Goal: Task Accomplishment & Management: Complete application form

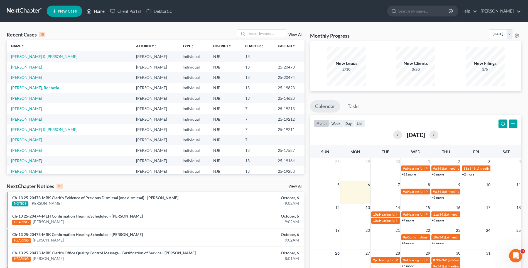
click at [98, 11] on link "Home" at bounding box center [96, 11] width 24 height 10
click at [253, 32] on input "search" at bounding box center [266, 33] width 39 height 8
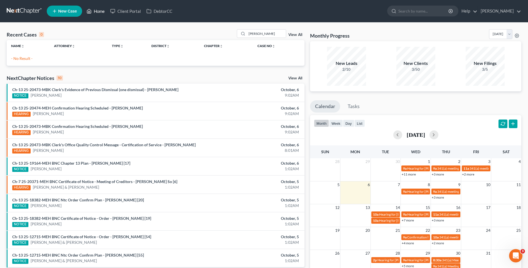
click at [102, 9] on link "Home" at bounding box center [96, 11] width 24 height 10
click at [265, 34] on input "[PERSON_NAME]" at bounding box center [266, 33] width 39 height 8
type input "s"
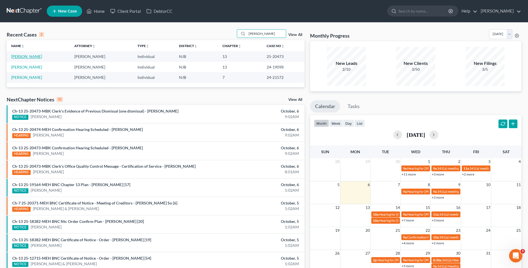
type input "[PERSON_NAME]"
click at [27, 56] on link "[PERSON_NAME]" at bounding box center [26, 56] width 31 height 5
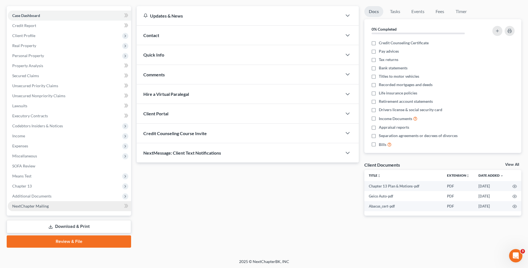
scroll to position [48, 0]
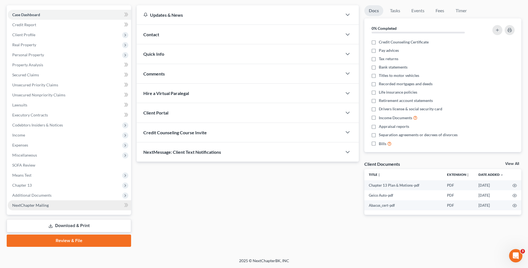
click at [89, 206] on link "NextChapter Mailing" at bounding box center [69, 205] width 123 height 10
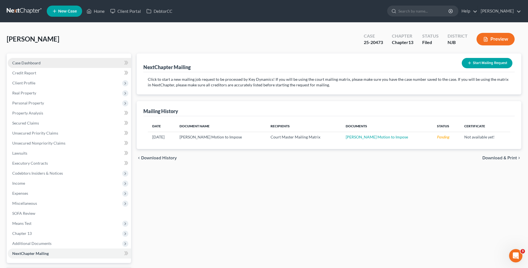
click at [55, 61] on link "Case Dashboard" at bounding box center [69, 63] width 123 height 10
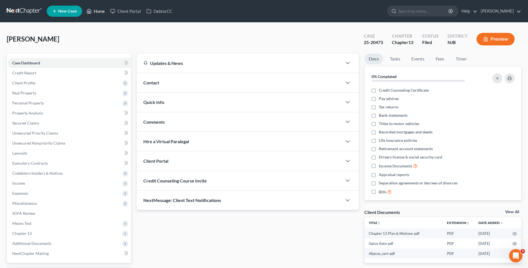
click at [98, 10] on link "Home" at bounding box center [96, 11] width 24 height 10
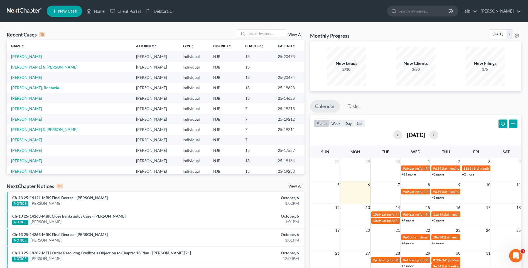
click at [68, 10] on span "New Case" at bounding box center [67, 11] width 19 height 4
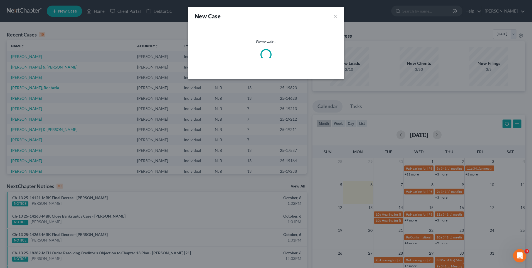
select select "51"
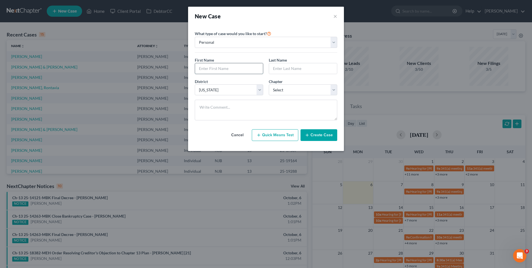
click at [198, 67] on input "text" at bounding box center [229, 68] width 68 height 11
type input "[PERSON_NAME]"
click at [334, 91] on select "Select 7 11 12 13" at bounding box center [303, 89] width 68 height 11
select select "0"
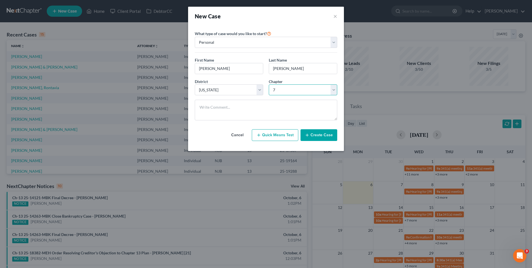
click at [269, 84] on select "Select 7 11 12 13" at bounding box center [303, 89] width 68 height 11
click at [320, 133] on button "Create Case" at bounding box center [318, 135] width 37 height 12
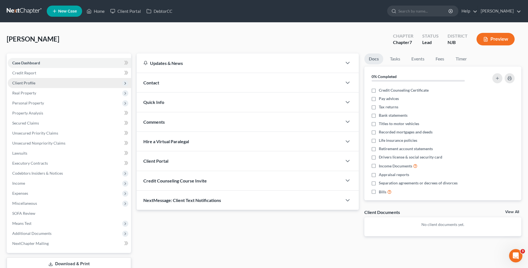
click at [67, 82] on span "Client Profile" at bounding box center [69, 83] width 123 height 10
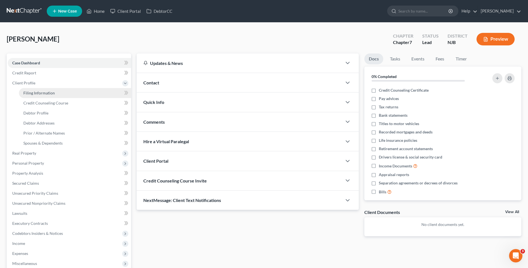
click at [73, 92] on link "Filing Information" at bounding box center [75, 93] width 112 height 10
select select "1"
select select "0"
select select "51"
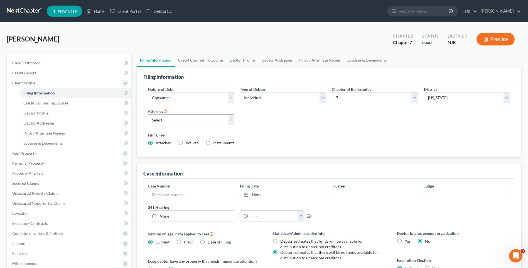
drag, startPoint x: 230, startPoint y: 118, endPoint x: 226, endPoint y: 124, distance: 6.9
click at [230, 119] on select "Select [PERSON_NAME] - [GEOGRAPHIC_DATA]" at bounding box center [191, 119] width 86 height 11
select select "0"
click at [148, 114] on select "Select [PERSON_NAME] - [GEOGRAPHIC_DATA]" at bounding box center [191, 119] width 86 height 11
click at [276, 130] on div "Filing Fee Attached Waived Waived Installments Installments" at bounding box center [329, 140] width 368 height 20
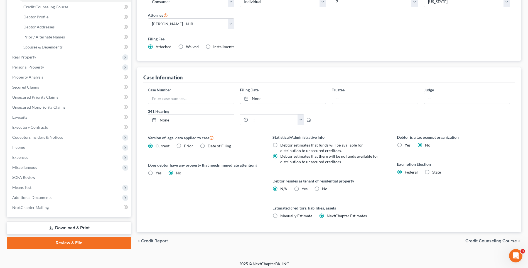
scroll to position [99, 0]
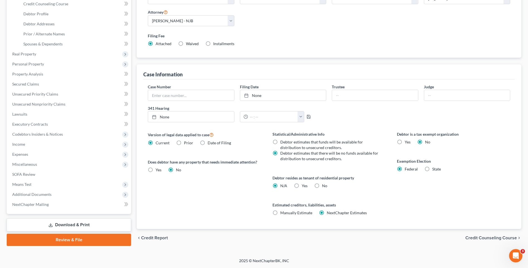
click at [476, 237] on span "Credit Counseling Course" at bounding box center [490, 237] width 51 height 4
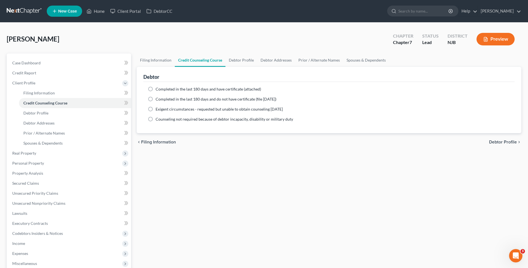
click at [499, 142] on span "Debtor Profile" at bounding box center [503, 142] width 28 height 4
select select "0"
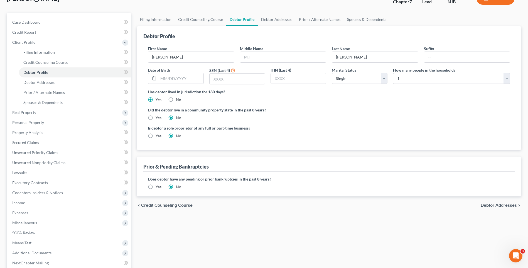
scroll to position [56, 0]
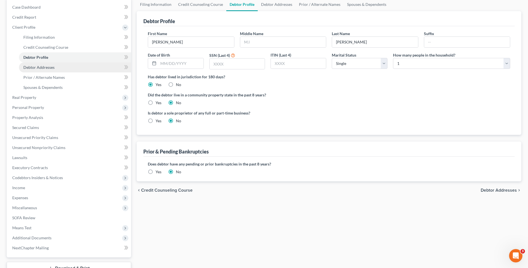
click at [58, 65] on link "Debtor Addresses" at bounding box center [75, 67] width 112 height 10
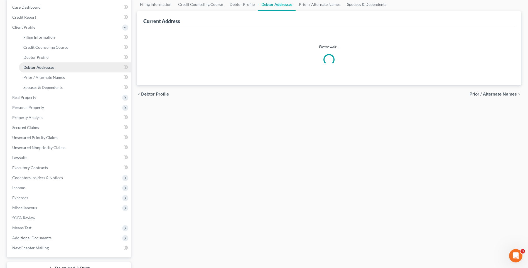
scroll to position [35, 0]
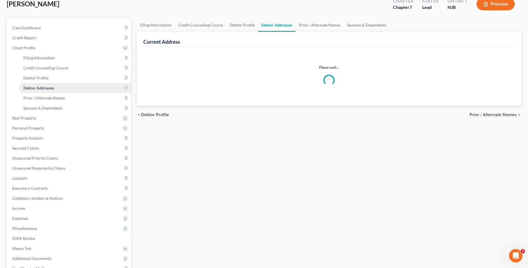
select select "0"
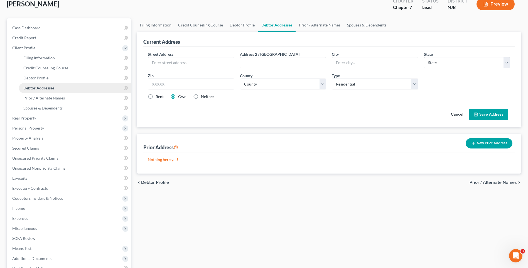
scroll to position [0, 0]
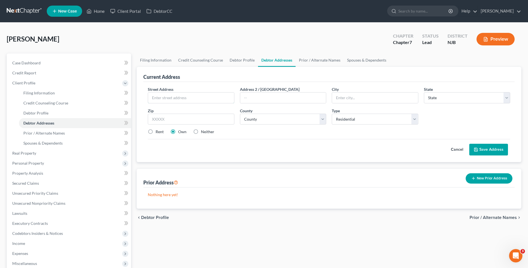
drag, startPoint x: 153, startPoint y: 95, endPoint x: 181, endPoint y: 75, distance: 33.7
click at [153, 95] on input "text" at bounding box center [191, 97] width 86 height 11
type input "[STREET_ADDRESS][PERSON_NAME]"
type input "Toms River"
select select "33"
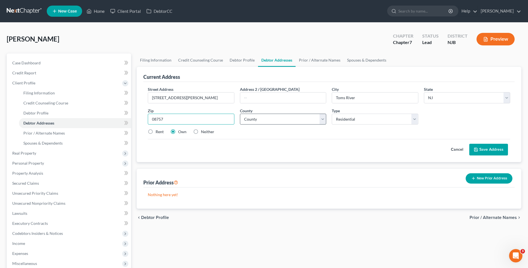
type input "08757"
click at [320, 118] on select "County [GEOGRAPHIC_DATA] [GEOGRAPHIC_DATA] [GEOGRAPHIC_DATA] [GEOGRAPHIC_DATA] …" at bounding box center [283, 119] width 86 height 11
select select "14"
click at [240, 114] on select "County [GEOGRAPHIC_DATA] [GEOGRAPHIC_DATA] [GEOGRAPHIC_DATA] [GEOGRAPHIC_DATA] …" at bounding box center [283, 119] width 86 height 11
click at [281, 147] on div "Cancel Save Address" at bounding box center [329, 147] width 362 height 16
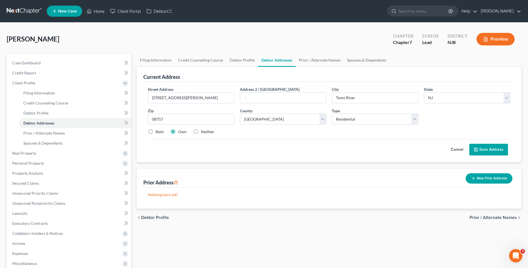
click at [156, 130] on label "Rent" at bounding box center [160, 132] width 8 height 6
click at [158, 130] on input "Rent" at bounding box center [160, 131] width 4 height 4
radio input "true"
click at [493, 147] on button "Save Address" at bounding box center [488, 150] width 39 height 12
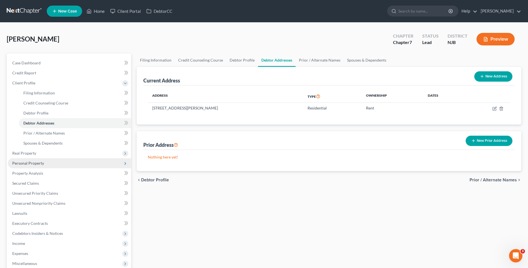
click at [64, 163] on span "Personal Property" at bounding box center [69, 163] width 123 height 10
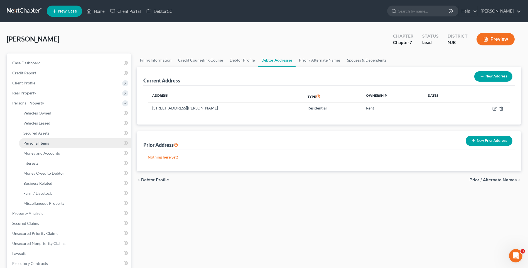
click at [76, 144] on link "Personal Items" at bounding box center [75, 143] width 112 height 10
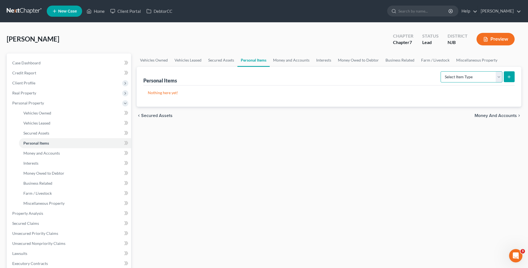
click at [499, 78] on select "Select Item Type Clothing Collectibles Of Value Electronics Firearms Household …" at bounding box center [471, 76] width 62 height 11
select select "clothing"
click at [441, 71] on select "Select Item Type Clothing Collectibles Of Value Electronics Firearms Household …" at bounding box center [471, 76] width 62 height 11
click at [508, 77] on icon "submit" at bounding box center [509, 77] width 4 height 4
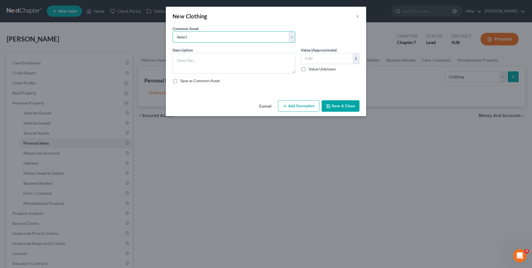
click at [289, 37] on select "Select Miscellaneous wearing apparel" at bounding box center [233, 36] width 123 height 11
select select "0"
click at [172, 31] on select "Select Miscellaneous wearing apparel" at bounding box center [233, 36] width 123 height 11
type textarea "Miscellaneous wearing apparel"
click at [309, 58] on input "200.00" at bounding box center [326, 58] width 51 height 11
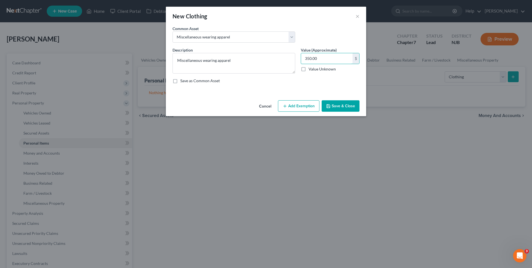
type input "350.00"
click at [295, 104] on button "Add Exemption" at bounding box center [298, 106] width 41 height 12
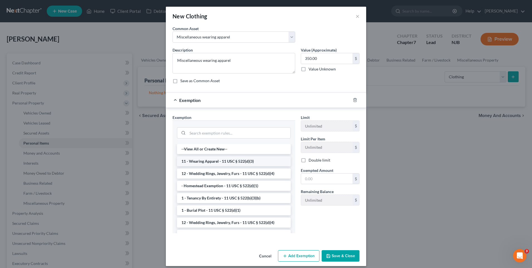
click at [228, 161] on li "11 - Wearing Apparel - 11 USC § 522(d)(3)" at bounding box center [234, 161] width 114 height 10
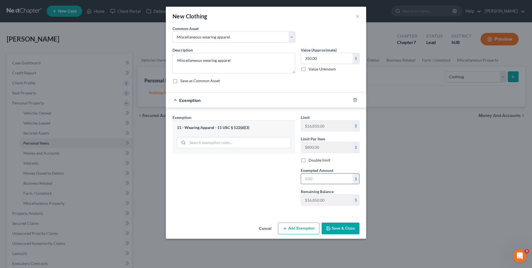
click at [304, 177] on input "text" at bounding box center [326, 178] width 51 height 11
type input "350.00"
click at [230, 179] on div "Exemption Set must be selected for CA. Exemption * 11 - Wearing Apparel - 11 US…" at bounding box center [234, 161] width 128 height 95
click at [342, 226] on button "Save & Close" at bounding box center [341, 228] width 38 height 12
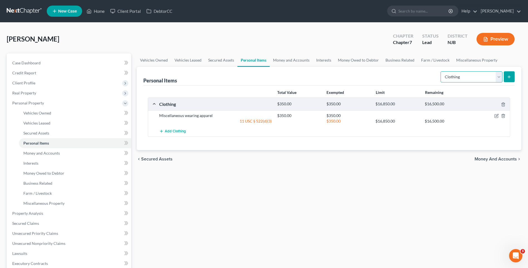
click at [497, 79] on select "Select Item Type Clothing Collectibles Of Value Electronics Firearms Household …" at bounding box center [471, 76] width 62 height 11
select select "household_goods"
click at [441, 71] on select "Select Item Type Clothing Collectibles Of Value Electronics Firearms Household …" at bounding box center [471, 76] width 62 height 11
click at [509, 76] on icon "submit" at bounding box center [509, 77] width 4 height 4
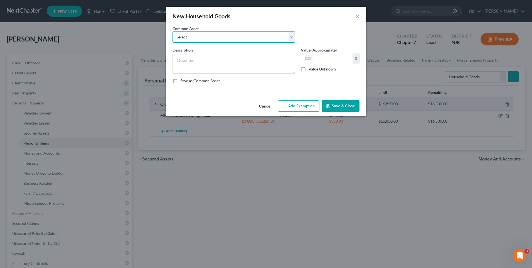
click at [292, 40] on select "Select Miscellaneous household goods Miscellaneous household goods and furnishi…" at bounding box center [233, 36] width 123 height 11
select select "1"
click at [172, 31] on select "Select Miscellaneous household goods Miscellaneous household goods and furnishi…" at bounding box center [233, 36] width 123 height 11
type textarea "Miscellaneous household goods and furnishings"
type input "3,500.00"
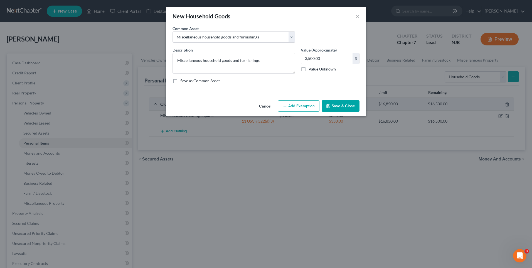
click at [295, 105] on button "Add Exemption" at bounding box center [298, 106] width 41 height 12
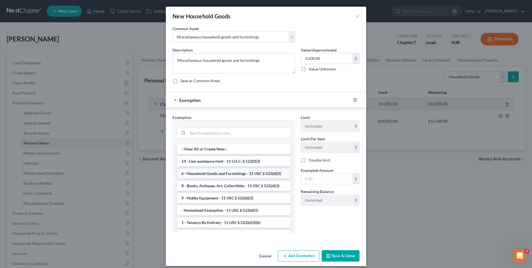
click at [249, 172] on li "6 - Household Goods and Furnishings - 11 USC § 522(d)(3)" at bounding box center [234, 173] width 114 height 10
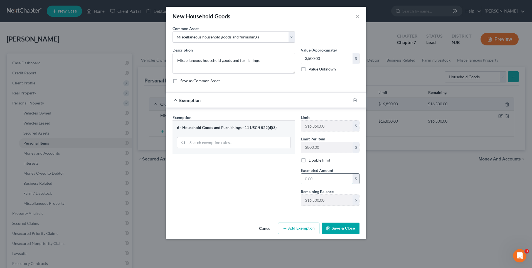
click at [305, 175] on input "text" at bounding box center [326, 178] width 51 height 11
type input "3,500.00"
click at [314, 57] on input "3,500.00" at bounding box center [326, 58] width 51 height 11
type input "2,500.00"
drag, startPoint x: 275, startPoint y: 177, endPoint x: 291, endPoint y: 182, distance: 17.0
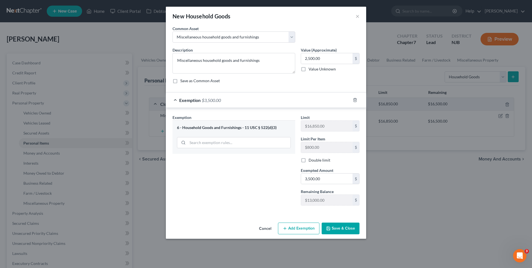
click at [275, 178] on div "Exemption Set must be selected for CA. Exemption * 6 - Household Goods and Furn…" at bounding box center [234, 161] width 128 height 95
click at [310, 177] on input "3,500.00" at bounding box center [326, 178] width 51 height 11
type input "2,500.00"
click at [254, 181] on div "Exemption Set must be selected for CA. Exemption * 6 - Household Goods and Furn…" at bounding box center [234, 161] width 128 height 95
click at [347, 226] on button "Save & Close" at bounding box center [341, 228] width 38 height 12
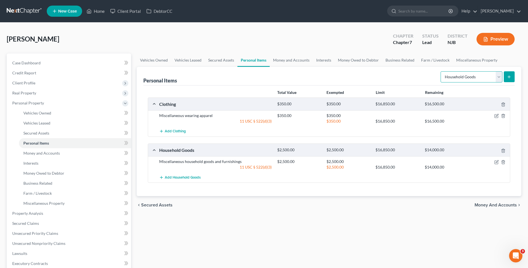
click at [497, 78] on select "Select Item Type Clothing Collectibles Of Value Electronics Firearms Household …" at bounding box center [471, 76] width 62 height 11
select select "jewelry"
click at [441, 71] on select "Select Item Type Clothing Collectibles Of Value Electronics Firearms Household …" at bounding box center [471, 76] width 62 height 11
click at [510, 76] on icon "submit" at bounding box center [509, 77] width 4 height 4
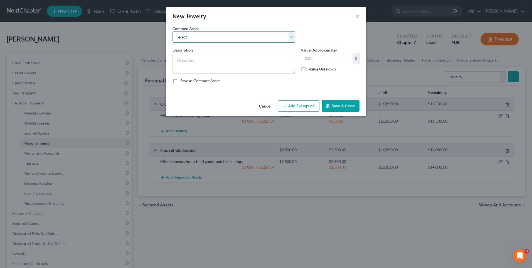
click at [290, 38] on select "Select Miscellaneous jewelry" at bounding box center [233, 36] width 123 height 11
select select "0"
click at [172, 31] on select "Select Miscellaneous jewelry" at bounding box center [233, 36] width 123 height 11
type textarea "Miscellaneous jewelry"
click at [310, 56] on input "100.00" at bounding box center [326, 58] width 51 height 11
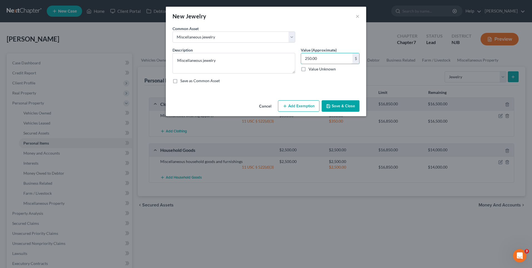
type input "250.00"
click at [271, 87] on div "Description * Miscellaneous jewelry Value (Approximate) 250.00 $ Value Unknown …" at bounding box center [266, 67] width 193 height 41
click at [296, 108] on button "Add Exemption" at bounding box center [298, 106] width 41 height 12
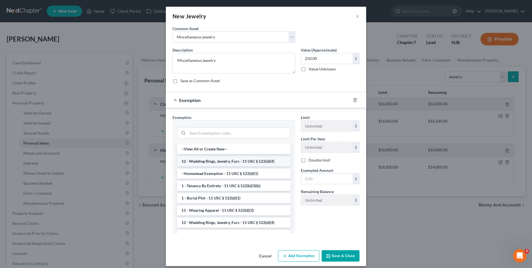
click at [252, 161] on li "12 - Wedding Rings, Jewelry, Furs - 11 USC § 522(d)(4)" at bounding box center [234, 161] width 114 height 10
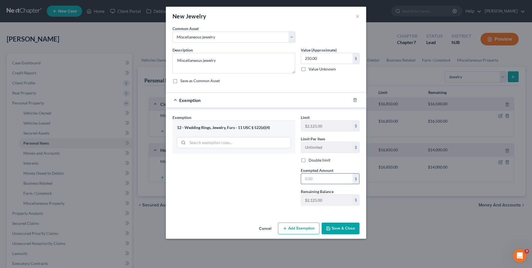
click at [306, 178] on input "text" at bounding box center [326, 178] width 51 height 11
type input "250.00"
click at [254, 170] on div "Exemption Set must be selected for CA. Exemption * 12 - Wedding Rings, Jewelry,…" at bounding box center [234, 161] width 128 height 95
click at [342, 226] on button "Save & Close" at bounding box center [341, 228] width 38 height 12
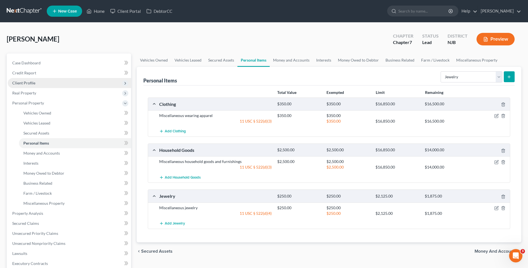
click at [62, 82] on span "Client Profile" at bounding box center [69, 83] width 123 height 10
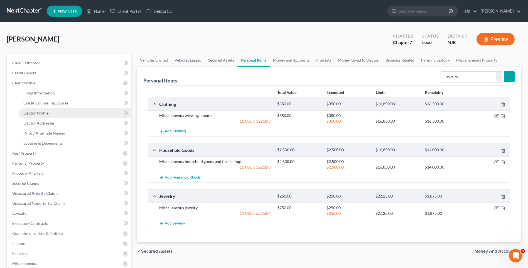
click at [59, 112] on link "Debtor Profile" at bounding box center [75, 113] width 112 height 10
select select "0"
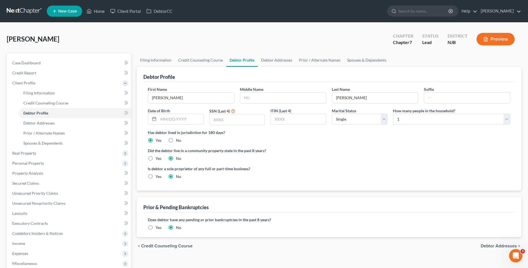
click at [119, 42] on div "[PERSON_NAME] Upgraded Chapter Chapter 7 Status Lead District NJB Preview" at bounding box center [264, 41] width 514 height 24
click at [213, 119] on input "text" at bounding box center [237, 119] width 55 height 11
type input "1813"
click at [311, 156] on div "Did the debtor live in a community property state in the past 8 years? Yes No" at bounding box center [329, 154] width 362 height 14
click at [65, 123] on link "Debtor Addresses" at bounding box center [75, 123] width 112 height 10
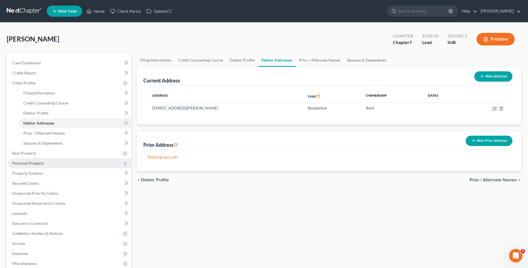
click at [84, 161] on span "Personal Property" at bounding box center [69, 163] width 123 height 10
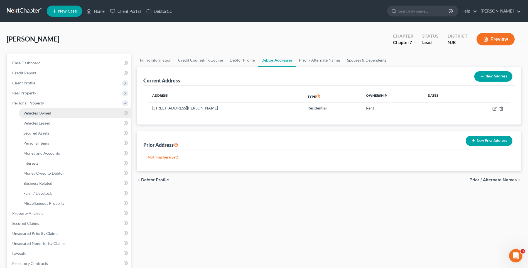
click at [73, 112] on link "Vehicles Owned" at bounding box center [75, 113] width 112 height 10
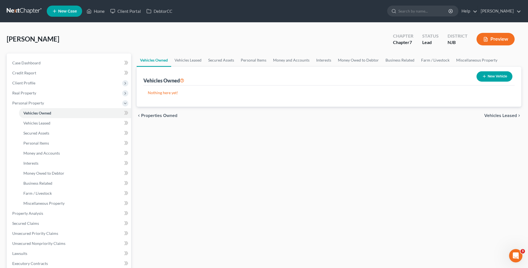
click at [496, 77] on button "New Vehicle" at bounding box center [494, 76] width 36 height 10
select select "0"
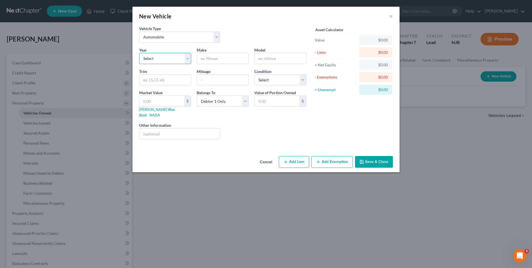
click at [184, 61] on select "Select 2026 2025 2024 2023 2022 2021 2020 2019 2018 2017 2016 2015 2014 2013 20…" at bounding box center [165, 58] width 52 height 11
select select "10"
click at [139, 53] on select "Select 2026 2025 2024 2023 2022 2021 2020 2019 2018 2017 2016 2015 2014 2013 20…" at bounding box center [165, 58] width 52 height 11
click at [220, 57] on input "text" at bounding box center [222, 58] width 51 height 11
type input "Ford"
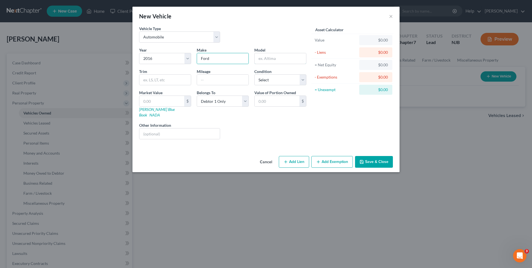
drag, startPoint x: 262, startPoint y: 56, endPoint x: 269, endPoint y: 47, distance: 11.4
click at [262, 56] on input "text" at bounding box center [280, 58] width 51 height 11
type input "Flex"
click at [204, 79] on input "text" at bounding box center [222, 80] width 51 height 11
type input "103000"
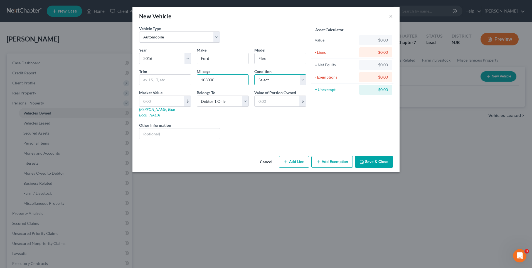
click at [302, 81] on select "Select Excellent Very Good Good Fair Poor" at bounding box center [280, 79] width 52 height 11
select select "2"
click at [254, 74] on select "Select Excellent Very Good Good Fair Poor" at bounding box center [280, 79] width 52 height 11
click at [141, 100] on input "text" at bounding box center [161, 101] width 45 height 11
type input "1"
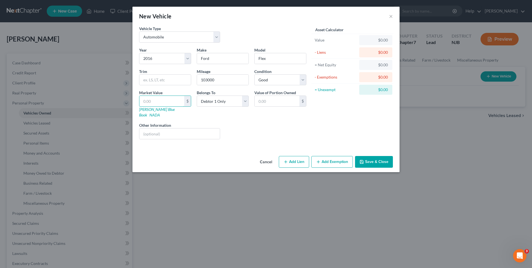
type input "1.00"
type input "10"
type input "10.00"
type input "100"
type input "100.00"
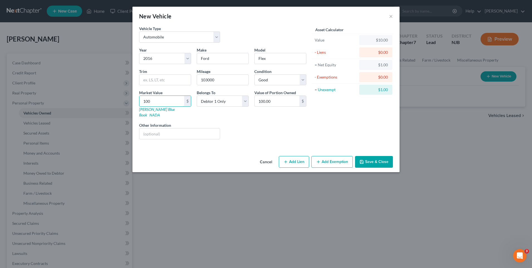
type input "1000"
type input "1,000.00"
type input "1,0000"
type input "10,000.00"
type input "10,000"
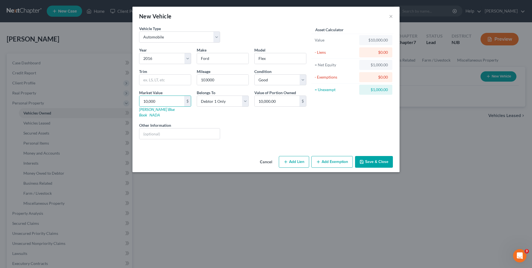
click at [250, 128] on div "Liens Select" at bounding box center [266, 130] width 87 height 17
click at [373, 156] on button "Save & Close" at bounding box center [374, 162] width 38 height 12
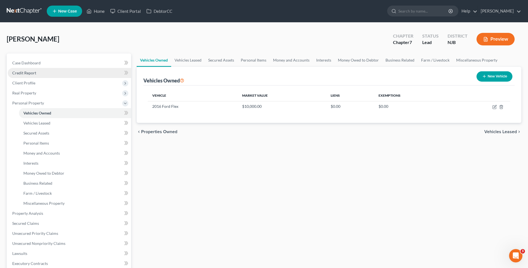
click at [48, 72] on link "Credit Report" at bounding box center [69, 73] width 123 height 10
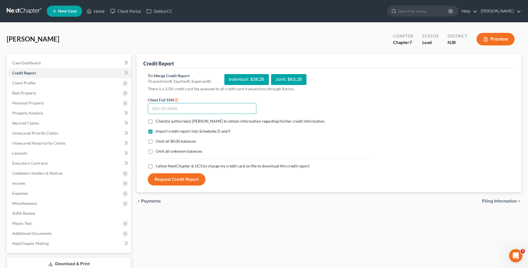
drag, startPoint x: 150, startPoint y: 107, endPoint x: 208, endPoint y: 98, distance: 58.3
click at [152, 106] on input "text" at bounding box center [202, 108] width 109 height 11
type input "499-17-1813"
click at [156, 120] on label "Client(s) authorize(s) [PERSON_NAME] to obtain information regarding his/her cr…" at bounding box center [241, 121] width 170 height 6
click at [158, 120] on input "Client(s) authorize(s) [PERSON_NAME] to obtain information regarding his/her cr…" at bounding box center [160, 120] width 4 height 4
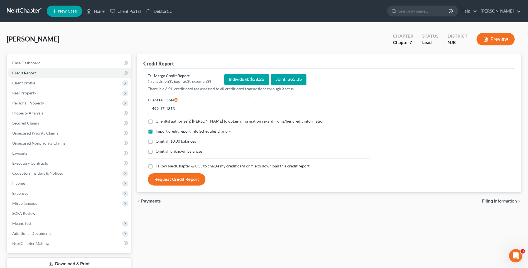
checkbox input "true"
drag, startPoint x: 150, startPoint y: 142, endPoint x: 150, endPoint y: 153, distance: 10.9
click at [156, 143] on label "Omit all $0.00 balances" at bounding box center [176, 141] width 40 height 6
click at [158, 142] on input "Omit all $0.00 balances" at bounding box center [160, 140] width 4 height 4
checkbox input "true"
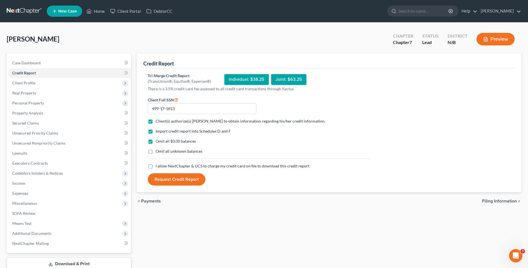
click at [156, 151] on label "Omit all unknown balances" at bounding box center [179, 151] width 47 height 6
click at [158, 151] on input "Omit all unknown balances" at bounding box center [160, 150] width 4 height 4
checkbox input "true"
click at [156, 166] on label "I allow NextChapter & UCS to charge my credit card on file to download this cre…" at bounding box center [233, 166] width 154 height 6
click at [158, 166] on input "I allow NextChapter & UCS to charge my credit card on file to download this cre…" at bounding box center [160, 165] width 4 height 4
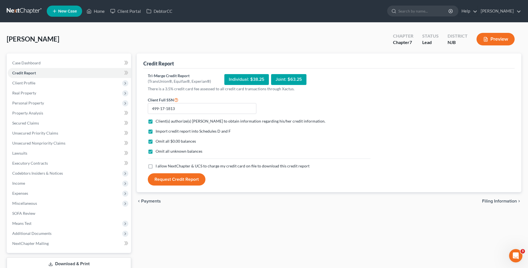
checkbox input "true"
click at [181, 179] on button "Request Credit Report" at bounding box center [177, 179] width 58 height 12
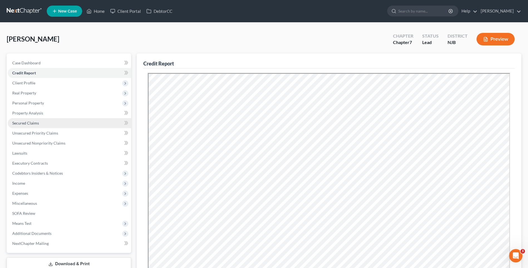
click at [66, 122] on link "Secured Claims" at bounding box center [69, 123] width 123 height 10
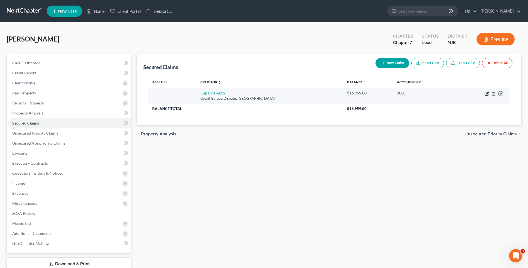
click at [484, 93] on icon "button" at bounding box center [486, 93] width 4 height 4
select select "45"
select select "0"
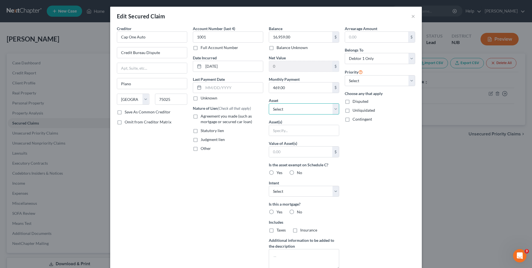
click at [334, 109] on select "Select Other Multiple Assets Clothing - Miscellaneous wearing apparel - $350.0 …" at bounding box center [304, 108] width 70 height 11
select select "5"
click at [269, 103] on select "Select Other Multiple Assets Clothing - Miscellaneous wearing apparel - $350.0 …" at bounding box center [304, 108] width 70 height 11
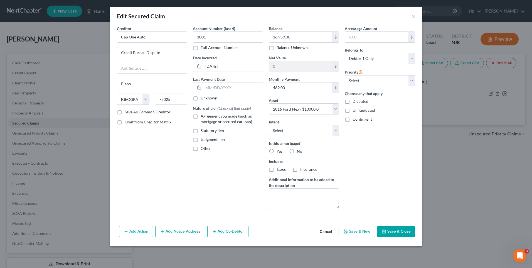
click at [201, 116] on label "Agreement you made (such as mortgage or secured car loan)" at bounding box center [232, 118] width 63 height 11
click at [203, 116] on input "Agreement you made (such as mortgage or secured car loan)" at bounding box center [205, 115] width 4 height 4
checkbox input "true"
click at [125, 111] on label "Save As Common Creditor" at bounding box center [148, 112] width 46 height 6
click at [127, 111] on input "Save As Common Creditor" at bounding box center [129, 111] width 4 height 4
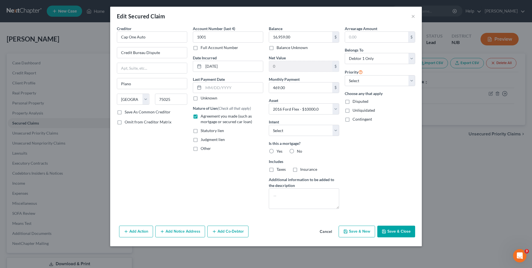
checkbox input "true"
click at [336, 128] on select "Select Surrender Redeem Reaffirm Avoid Other" at bounding box center [304, 130] width 70 height 11
select select "2"
click at [269, 125] on select "Select Surrender Redeem Reaffirm Avoid Other" at bounding box center [304, 130] width 70 height 11
click at [245, 170] on div "Account Number (last 4) 1001 Full Account Number Date Incurred [DATE] Last Paym…" at bounding box center [228, 120] width 76 height 188
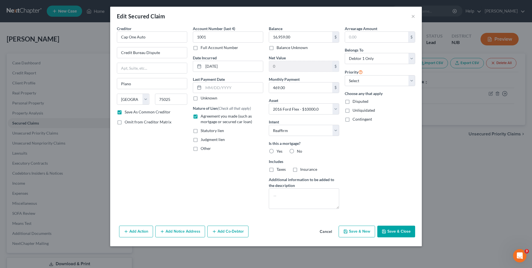
click at [397, 230] on button "Save & Close" at bounding box center [396, 231] width 38 height 12
checkbox input "false"
select select
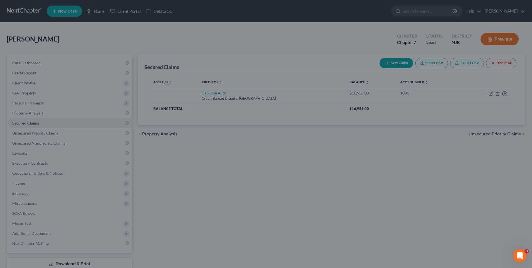
type input "-6,959.00"
select select "5"
type input "0"
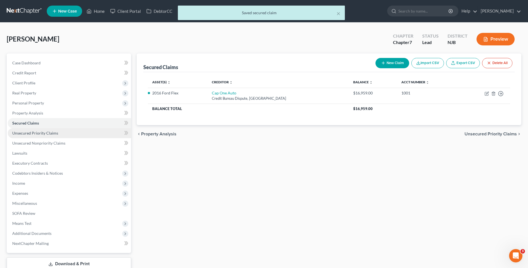
click at [59, 134] on link "Unsecured Priority Claims" at bounding box center [69, 133] width 123 height 10
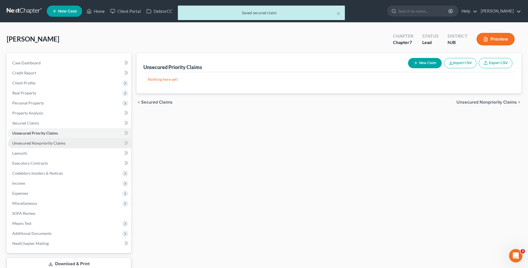
click at [61, 141] on span "Unsecured Nonpriority Claims" at bounding box center [38, 143] width 53 height 5
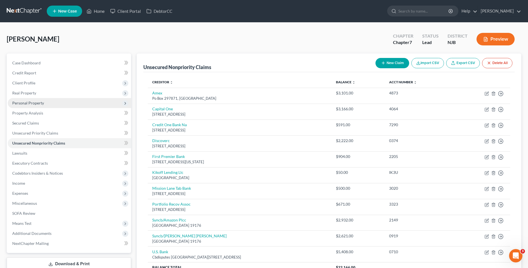
click at [70, 103] on span "Personal Property" at bounding box center [69, 103] width 123 height 10
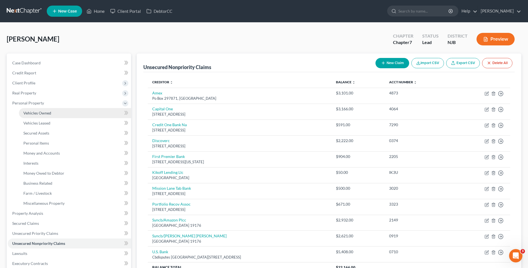
click at [61, 113] on link "Vehicles Owned" at bounding box center [75, 113] width 112 height 10
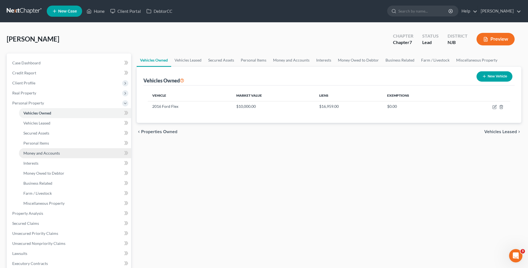
click at [66, 154] on link "Money and Accounts" at bounding box center [75, 153] width 112 height 10
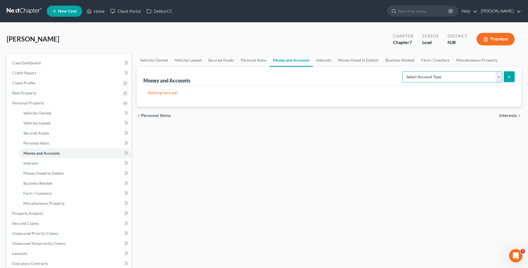
click at [498, 78] on select "Select Account Type Brokerage Cash on Hand Certificates of Deposit Checking Acc…" at bounding box center [452, 76] width 100 height 11
select select "checking"
click at [403, 71] on select "Select Account Type Brokerage Cash on Hand Certificates of Deposit Checking Acc…" at bounding box center [452, 76] width 100 height 11
click at [508, 77] on icon "submit" at bounding box center [509, 77] width 4 height 4
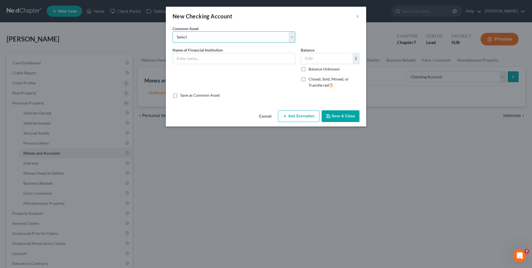
click at [291, 38] on select "Select Bank of America [GEOGRAPHIC_DATA] Manasquan Bank PNC TD Bank Chase Bank …" at bounding box center [233, 36] width 123 height 11
select select "8"
click at [172, 31] on select "Select Bank of America [GEOGRAPHIC_DATA] Manasquan Bank PNC TD Bank Chase Bank …" at bounding box center [233, 36] width 123 height 11
type input "[PERSON_NAME] Fargo"
click at [313, 57] on input "22.00" at bounding box center [326, 58] width 51 height 11
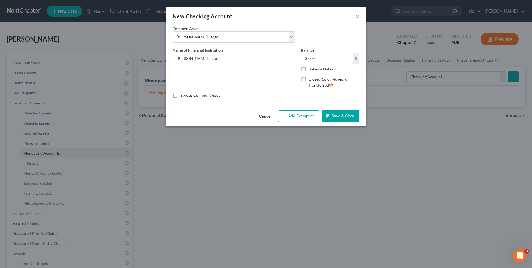
type input "37.00"
click at [300, 117] on button "Add Exemption" at bounding box center [298, 116] width 41 height 12
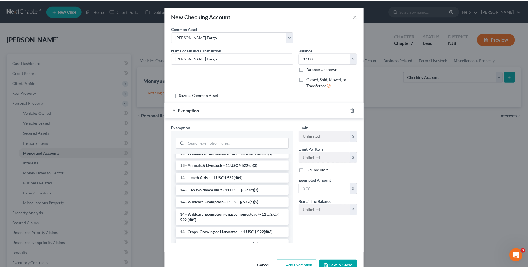
scroll to position [99, 0]
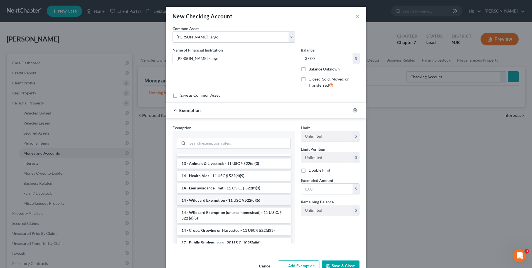
click at [248, 200] on li "14 - Wildcard Exemption - 11 USC § 522(d)(5)" at bounding box center [234, 200] width 114 height 10
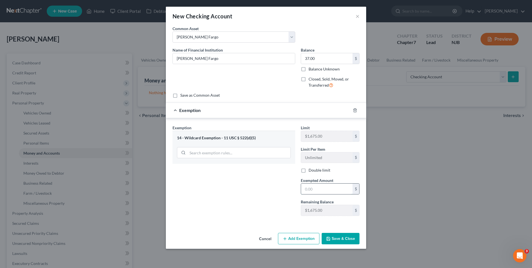
click at [305, 186] on input "text" at bounding box center [326, 188] width 51 height 11
type input "37.00"
click at [265, 194] on div "Exemption Set must be selected for CA. Exemption * 14 - Wildcard Exemption - 11…" at bounding box center [234, 172] width 128 height 95
click at [345, 237] on button "Save & Close" at bounding box center [341, 239] width 38 height 12
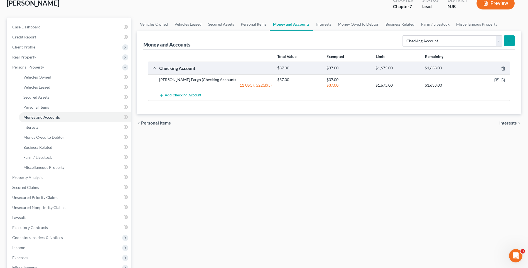
scroll to position [28, 0]
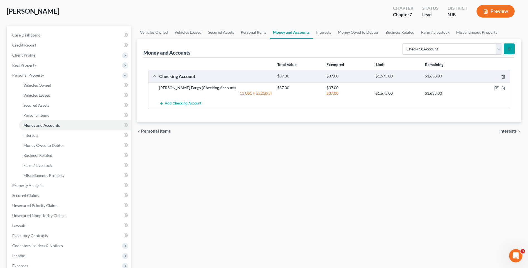
click at [164, 169] on div "Vehicles Owned Vehicles Leased Secured Assets Personal Items Money and Accounts…" at bounding box center [329, 191] width 390 height 331
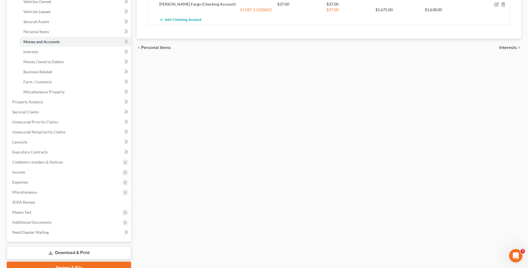
scroll to position [138, 0]
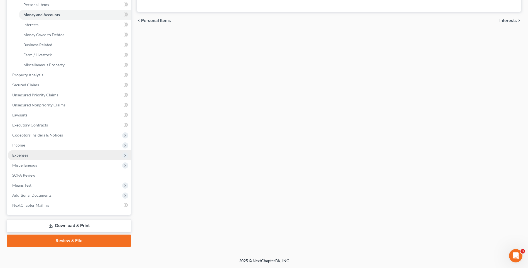
click at [79, 157] on span "Expenses" at bounding box center [69, 155] width 123 height 10
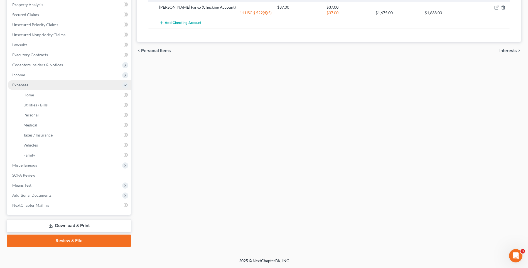
scroll to position [108, 0]
click at [60, 97] on link "Home" at bounding box center [75, 95] width 112 height 10
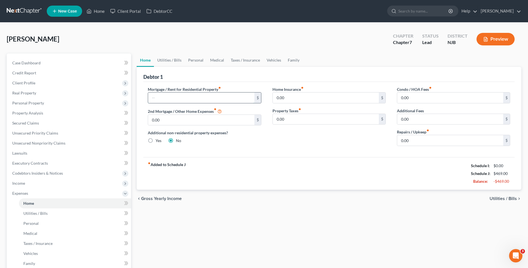
click at [179, 98] on input "text" at bounding box center [201, 97] width 106 height 11
click at [202, 76] on div "Debtor 1" at bounding box center [328, 74] width 371 height 15
click at [161, 95] on input "text" at bounding box center [201, 97] width 106 height 11
type input "1,150.00"
click at [309, 150] on div "Home Insurance fiber_manual_record 0.00 $ Property Taxes fiber_manual_record 0.…" at bounding box center [329, 118] width 124 height 64
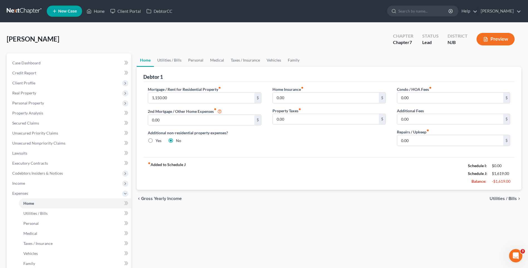
click at [504, 197] on span "Utilities / Bills" at bounding box center [502, 198] width 27 height 4
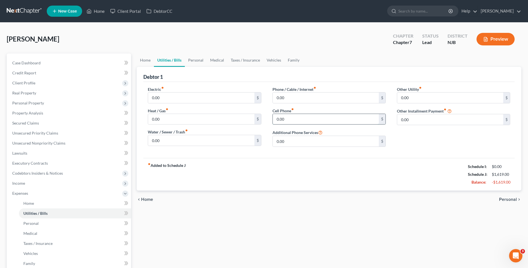
click at [277, 117] on input "0.00" at bounding box center [326, 119] width 106 height 11
type input "60.00"
click at [509, 198] on span "Personal" at bounding box center [508, 199] width 18 height 4
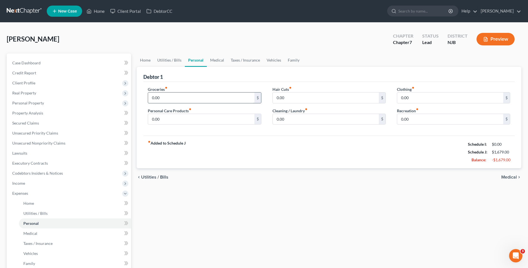
click at [164, 99] on input "0.00" at bounding box center [201, 97] width 106 height 11
type input "200.00"
click at [365, 152] on div "fiber_manual_record Added to Schedule J Schedule I: $0.00 Schedule J: $1,879.00…" at bounding box center [328, 151] width 371 height 33
click at [512, 175] on span "Medical" at bounding box center [509, 177] width 16 height 4
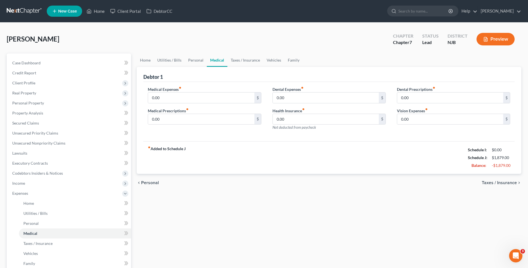
click at [499, 183] on span "Taxes / Insurance" at bounding box center [499, 182] width 35 height 4
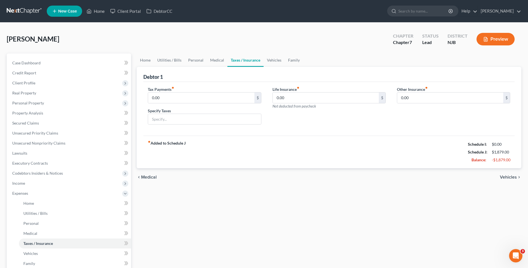
click at [343, 133] on div "Tax Payments fiber_manual_record 0.00 $ Specify Taxes Life Insurance fiber_manu…" at bounding box center [328, 109] width 371 height 54
click at [328, 129] on div "Tax Payments fiber_manual_record 0.00 $ Specify Taxes Life Insurance fiber_manu…" at bounding box center [328, 109] width 371 height 54
click at [511, 178] on span "Vehicles" at bounding box center [508, 177] width 17 height 4
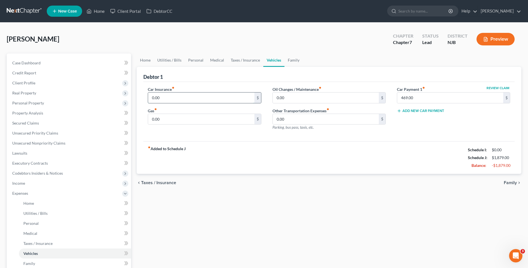
click at [173, 94] on input "0.00" at bounding box center [201, 97] width 106 height 11
type input "300.00"
click at [228, 135] on div "Car Insurance fiber_manual_record 300.00 $ Gas fiber_manual_record 0.00 $ Oil C…" at bounding box center [328, 112] width 371 height 60
click at [236, 134] on div "Car Insurance fiber_manual_record 300.00 $ Gas fiber_manual_record 0.00 $" at bounding box center [204, 110] width 124 height 48
click at [255, 157] on div "fiber_manual_record Added to Schedule J Schedule I: $0.00 Schedule J: $2,179.00…" at bounding box center [328, 157] width 371 height 33
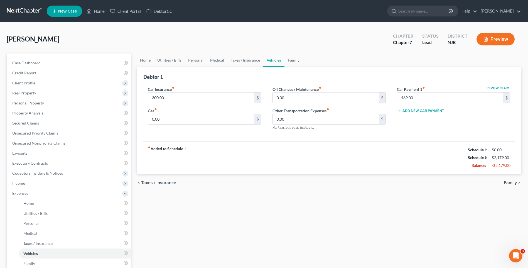
click at [258, 136] on div "Car Insurance fiber_manual_record 300.00 $ Gas fiber_manual_record 0.00 $ Oil C…" at bounding box center [328, 112] width 371 height 60
click at [160, 118] on input "0.00" at bounding box center [201, 119] width 106 height 11
type input "60.00"
click at [282, 97] on input "0.00" at bounding box center [326, 97] width 106 height 11
type input "6"
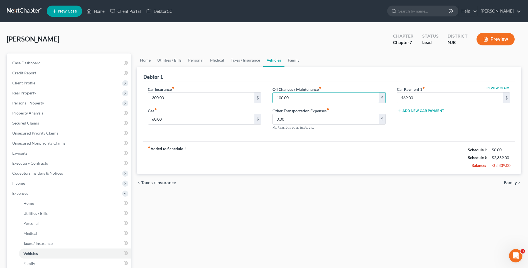
type input "100.00"
click at [285, 155] on div "fiber_manual_record Added to Schedule J Schedule I: $0.00 Schedule J: $2,339.00…" at bounding box center [328, 157] width 371 height 33
click at [264, 155] on div "fiber_manual_record Added to Schedule J Schedule I: $0.00 Schedule J: $2,339.00…" at bounding box center [328, 157] width 371 height 33
click at [292, 160] on div "fiber_manual_record Added to Schedule J Schedule I: $0.00 Schedule J: $2,339.00…" at bounding box center [328, 157] width 371 height 33
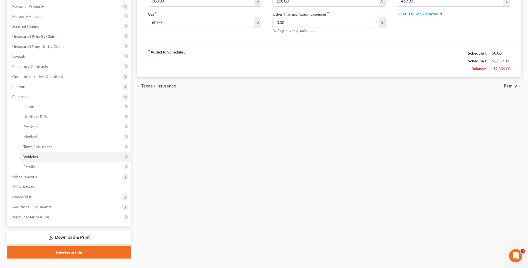
scroll to position [108, 0]
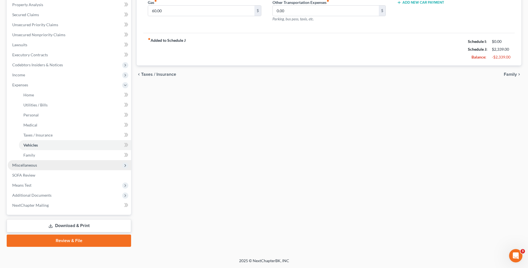
click at [66, 166] on span "Miscellaneous" at bounding box center [69, 165] width 123 height 10
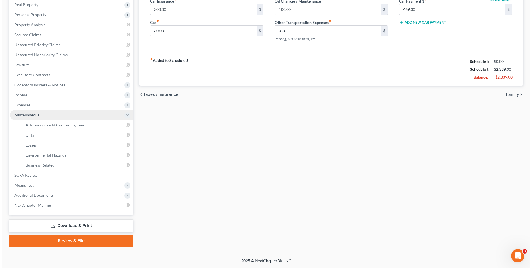
scroll to position [88, 0]
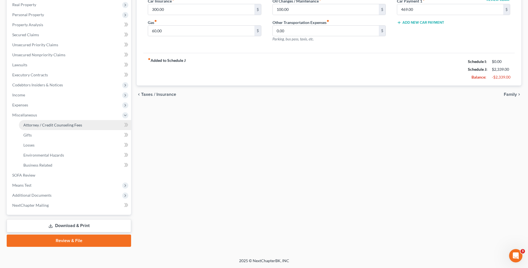
click at [75, 125] on span "Attorney / Credit Counseling Fees" at bounding box center [52, 124] width 59 height 5
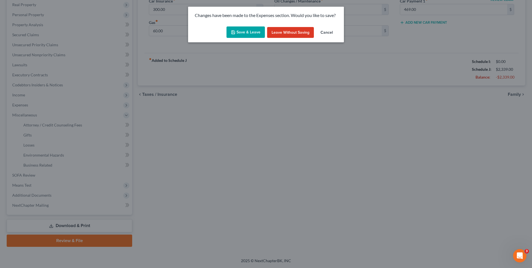
click at [245, 31] on button "Save & Leave" at bounding box center [245, 32] width 38 height 12
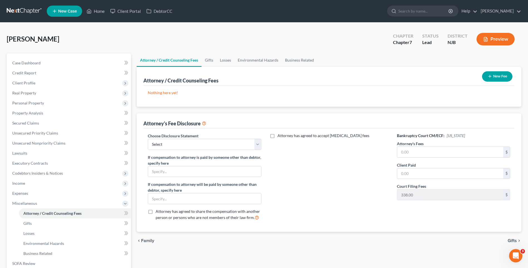
click at [494, 78] on button "New Fee" at bounding box center [497, 76] width 30 height 10
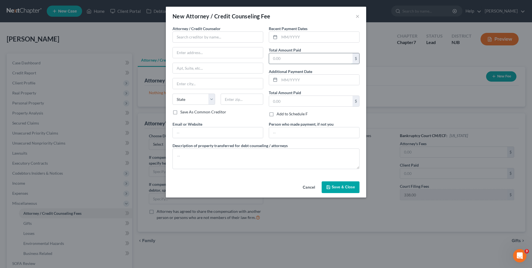
click at [272, 57] on input "text" at bounding box center [310, 58] width 83 height 11
type input "1,500.00"
click at [182, 36] on input "text" at bounding box center [217, 36] width 91 height 11
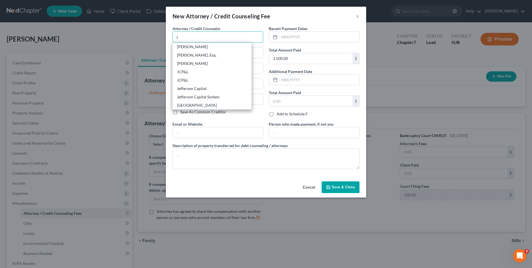
type input "[PERSON_NAME], Esq."
type input "[STREET_ADDRESS][PERSON_NAME]"
type input "Suite 206"
type input "[GEOGRAPHIC_DATA]"
select select "33"
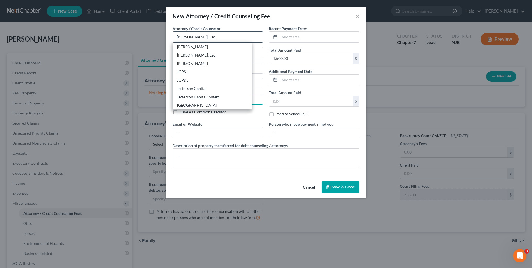
type input "07719"
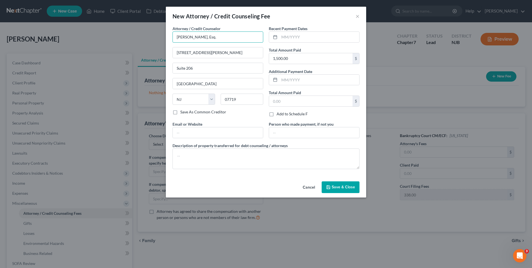
type input "Belmar"
click at [258, 114] on div "Save As Common Creditor" at bounding box center [217, 112] width 91 height 6
click at [342, 186] on span "Save & Close" at bounding box center [343, 186] width 23 height 5
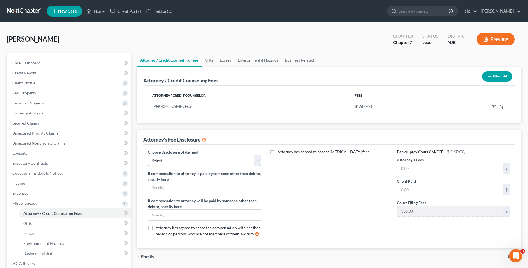
click at [259, 162] on select "Select Attorney Attorney" at bounding box center [204, 160] width 113 height 11
select select "0"
click at [148, 155] on select "Select Attorney Attorney" at bounding box center [204, 160] width 113 height 11
click at [294, 187] on div "Attorney has agreed to accept [MEDICAL_DATA] fees" at bounding box center [329, 195] width 124 height 92
click at [313, 189] on div "Attorney has agreed to accept [MEDICAL_DATA] fees" at bounding box center [329, 195] width 124 height 92
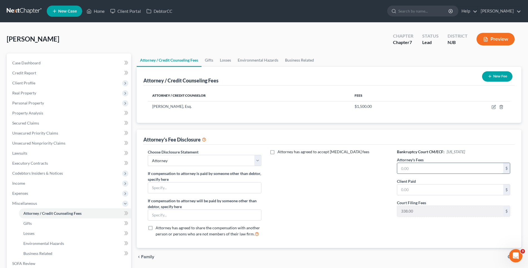
click at [406, 168] on input "text" at bounding box center [450, 168] width 106 height 11
type input "1,500.00"
click at [403, 186] on input "text" at bounding box center [450, 189] width 106 height 11
type input "1,500.00"
click at [325, 179] on div "Attorney has agreed to accept [MEDICAL_DATA] fees" at bounding box center [329, 195] width 124 height 92
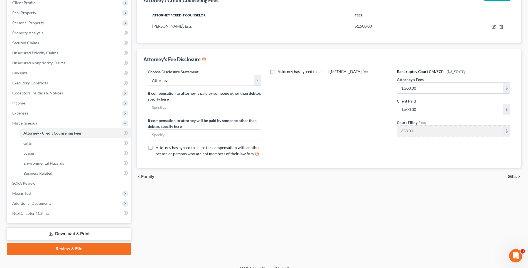
scroll to position [83, 0]
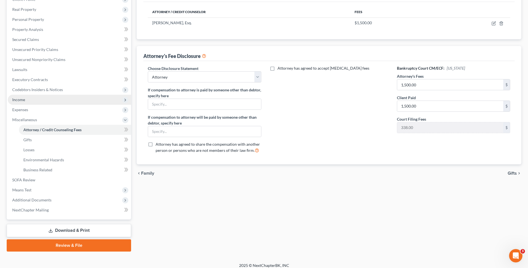
click at [37, 98] on span "Income" at bounding box center [69, 100] width 123 height 10
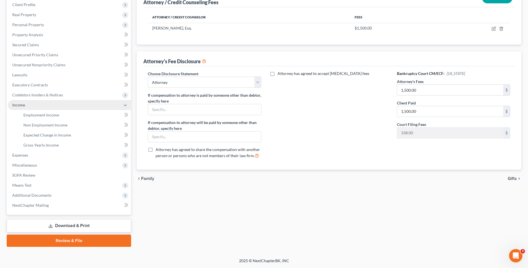
scroll to position [78, 0]
click at [69, 144] on link "Gross Yearly Income" at bounding box center [75, 145] width 112 height 10
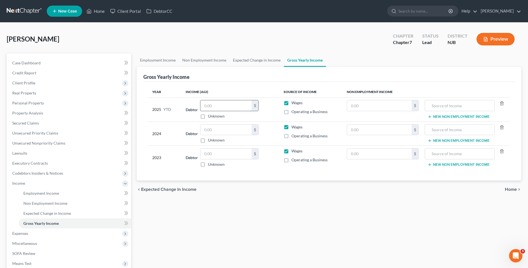
click at [204, 104] on input "text" at bounding box center [225, 105] width 51 height 11
type input "23,646.00"
click at [213, 129] on input "text" at bounding box center [225, 129] width 51 height 11
click at [206, 150] on input "text" at bounding box center [225, 153] width 51 height 11
type input "8,627.00"
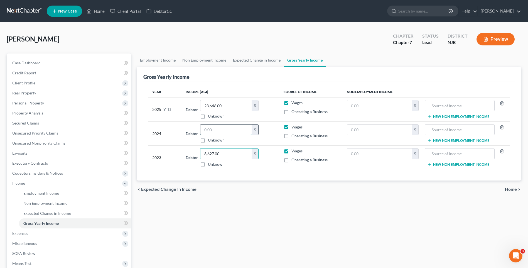
click at [203, 128] on input "text" at bounding box center [225, 129] width 51 height 11
type input "11,732.00"
click at [253, 170] on div "Year Income (AGI) Source of Income Non Employment Income 2025 YTD Debtor 23,646…" at bounding box center [328, 131] width 371 height 99
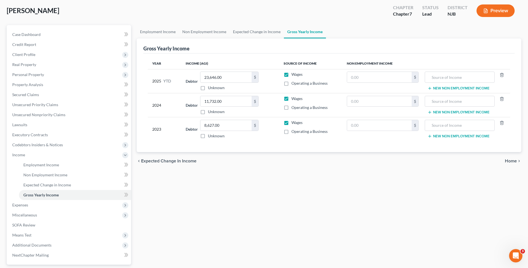
scroll to position [56, 0]
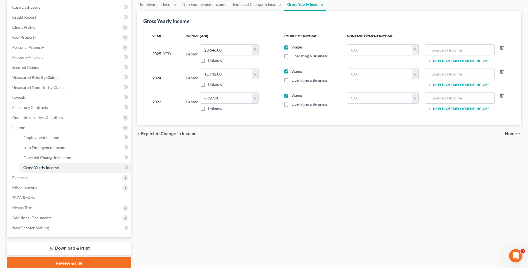
click at [171, 180] on div "Employment Income Non Employment Income Expected Change in Income Gross Yearly …" at bounding box center [329, 133] width 390 height 271
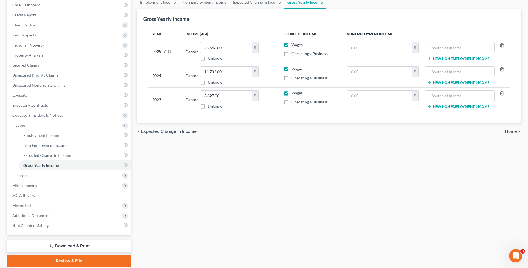
scroll to position [78, 0]
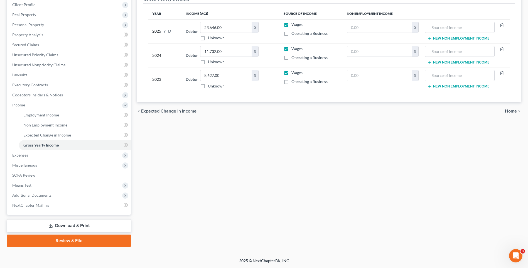
click at [217, 185] on div "Employment Income Non Employment Income Expected Change in Income Gross Yearly …" at bounding box center [329, 110] width 390 height 271
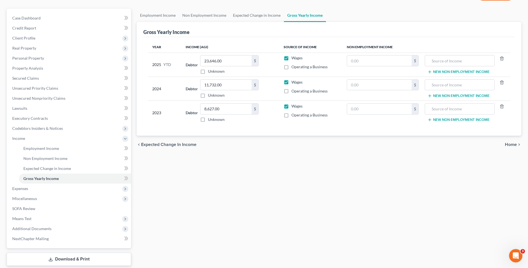
scroll to position [0, 0]
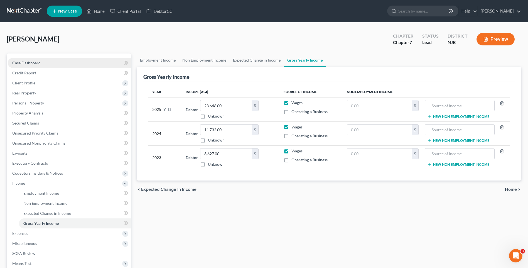
click at [54, 59] on link "Case Dashboard" at bounding box center [69, 63] width 123 height 10
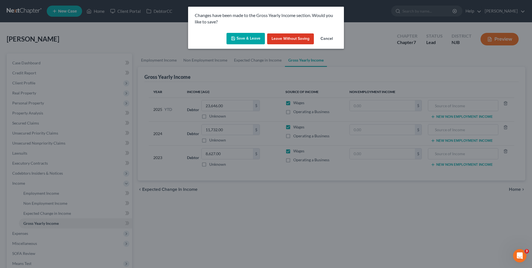
click at [247, 38] on button "Save & Leave" at bounding box center [245, 39] width 38 height 12
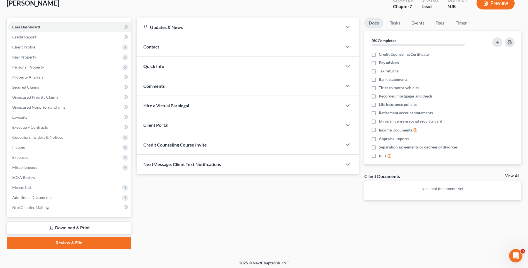
scroll to position [38, 0]
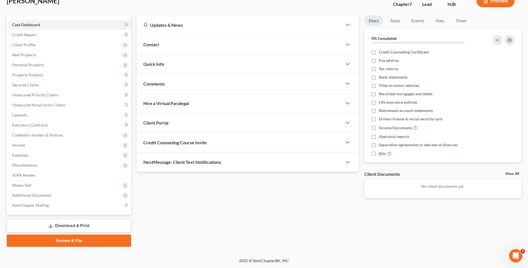
click at [85, 225] on link "Download & Print" at bounding box center [69, 225] width 124 height 13
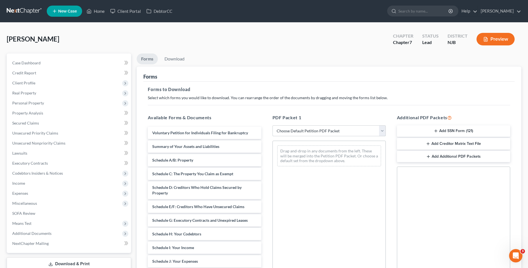
click at [381, 131] on select "Choose Default Petition PDF Packet Complete Bankruptcy Petition (all forms and …" at bounding box center [328, 130] width 113 height 11
select select "3"
click at [272, 125] on select "Choose Default Petition PDF Packet Complete Bankruptcy Petition (all forms and …" at bounding box center [328, 130] width 113 height 11
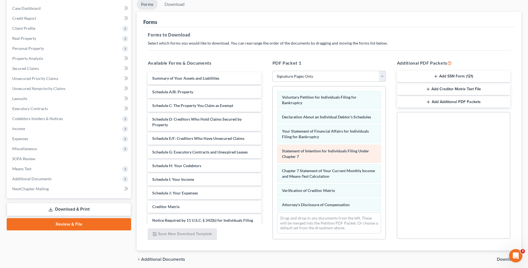
scroll to position [76, 0]
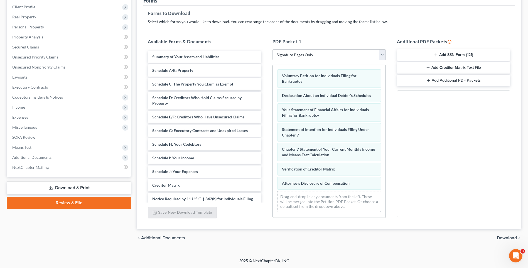
click at [503, 237] on span "Download" at bounding box center [507, 237] width 20 height 4
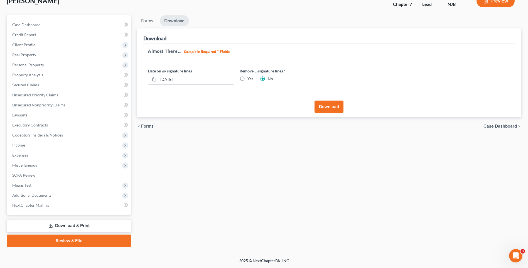
scroll to position [38, 0]
click at [333, 107] on button "Download" at bounding box center [328, 106] width 29 height 12
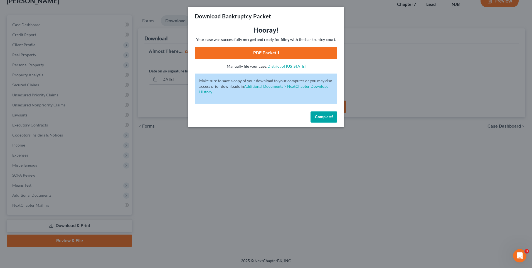
click at [264, 53] on link "PDF Packet 1" at bounding box center [266, 53] width 142 height 12
click at [330, 115] on span "Complete!" at bounding box center [324, 116] width 18 height 5
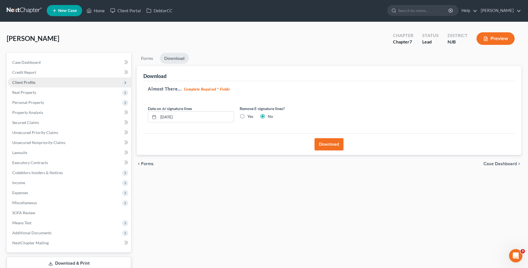
scroll to position [0, 0]
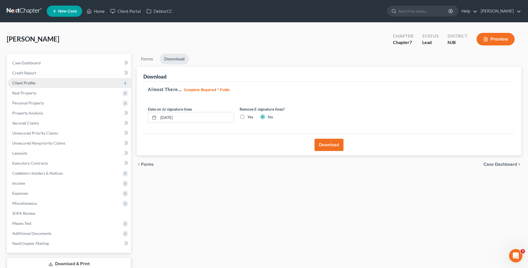
click at [53, 83] on span "Client Profile" at bounding box center [69, 83] width 123 height 10
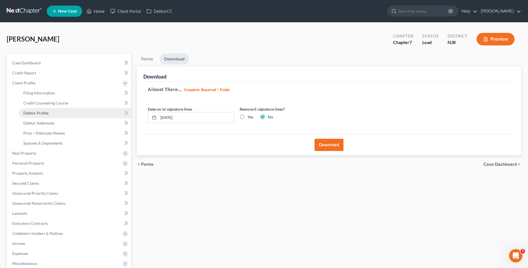
click at [73, 111] on link "Debtor Profile" at bounding box center [75, 113] width 112 height 10
select select "0"
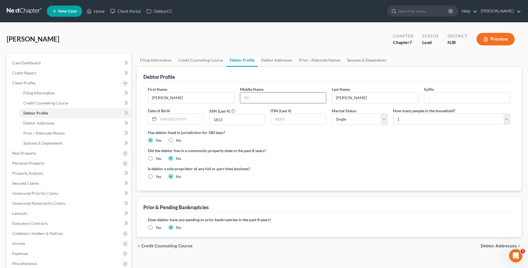
click at [243, 96] on input "text" at bounding box center [283, 97] width 86 height 11
type input "[PERSON_NAME]"
click at [329, 161] on div "Did the debtor live in a community property state in the past 8 years? Yes No" at bounding box center [329, 154] width 362 height 14
click at [34, 61] on span "Case Dashboard" at bounding box center [26, 62] width 28 height 5
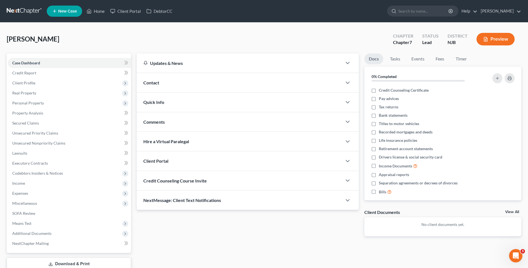
click at [492, 39] on button "Preview" at bounding box center [495, 39] width 38 height 13
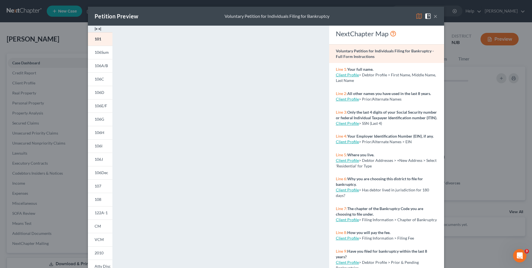
click at [433, 16] on button "×" at bounding box center [435, 16] width 4 height 7
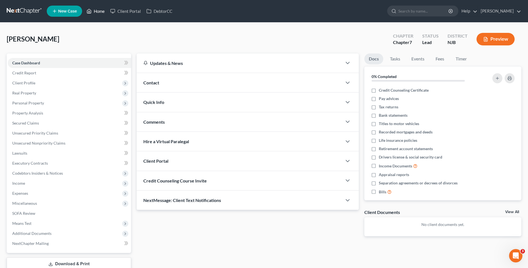
click at [100, 9] on link "Home" at bounding box center [96, 11] width 24 height 10
